Goal: Check status: Check status

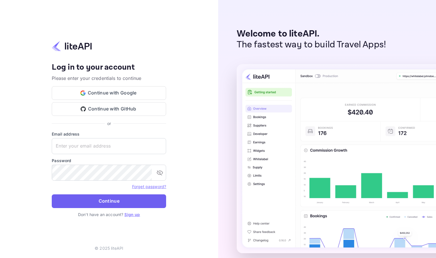
type input "nuiteedirectcug@hotelogical.com"
click at [68, 203] on button "Continue" at bounding box center [109, 202] width 114 height 14
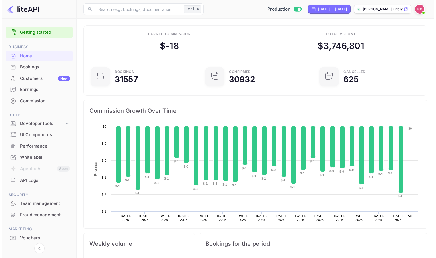
scroll to position [89, 107]
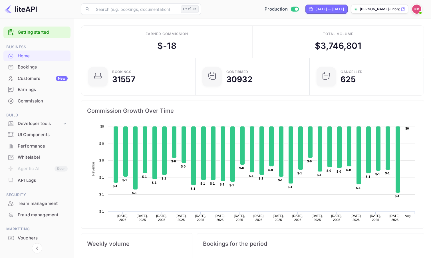
click at [29, 67] on div "Bookings" at bounding box center [43, 67] width 50 height 7
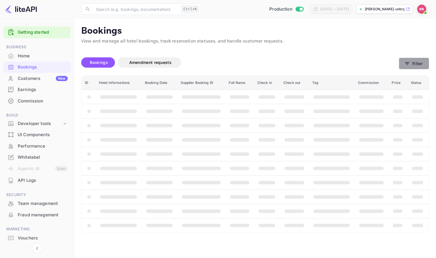
click at [409, 65] on icon "button" at bounding box center [407, 64] width 6 height 6
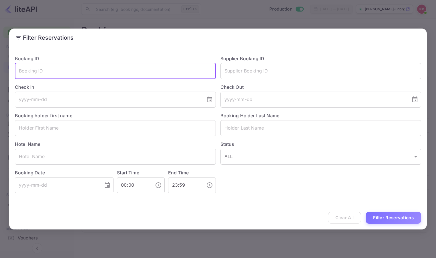
click at [25, 72] on input "text" at bounding box center [115, 71] width 201 height 16
paste input "b46h0zNWA"
type input "b46h0zNWA"
click at [365, 212] on button "Filter Reservations" at bounding box center [392, 218] width 55 height 12
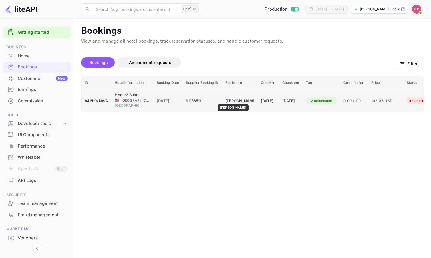
click at [231, 100] on div "[PERSON_NAME]" at bounding box center [240, 101] width 29 height 9
